Goal: Browse casually

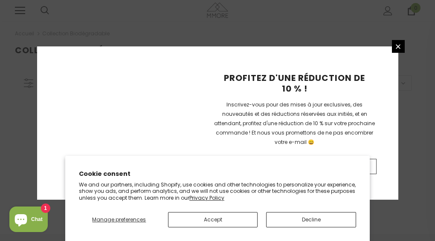
scroll to position [256, 0]
